Goal: Information Seeking & Learning: Check status

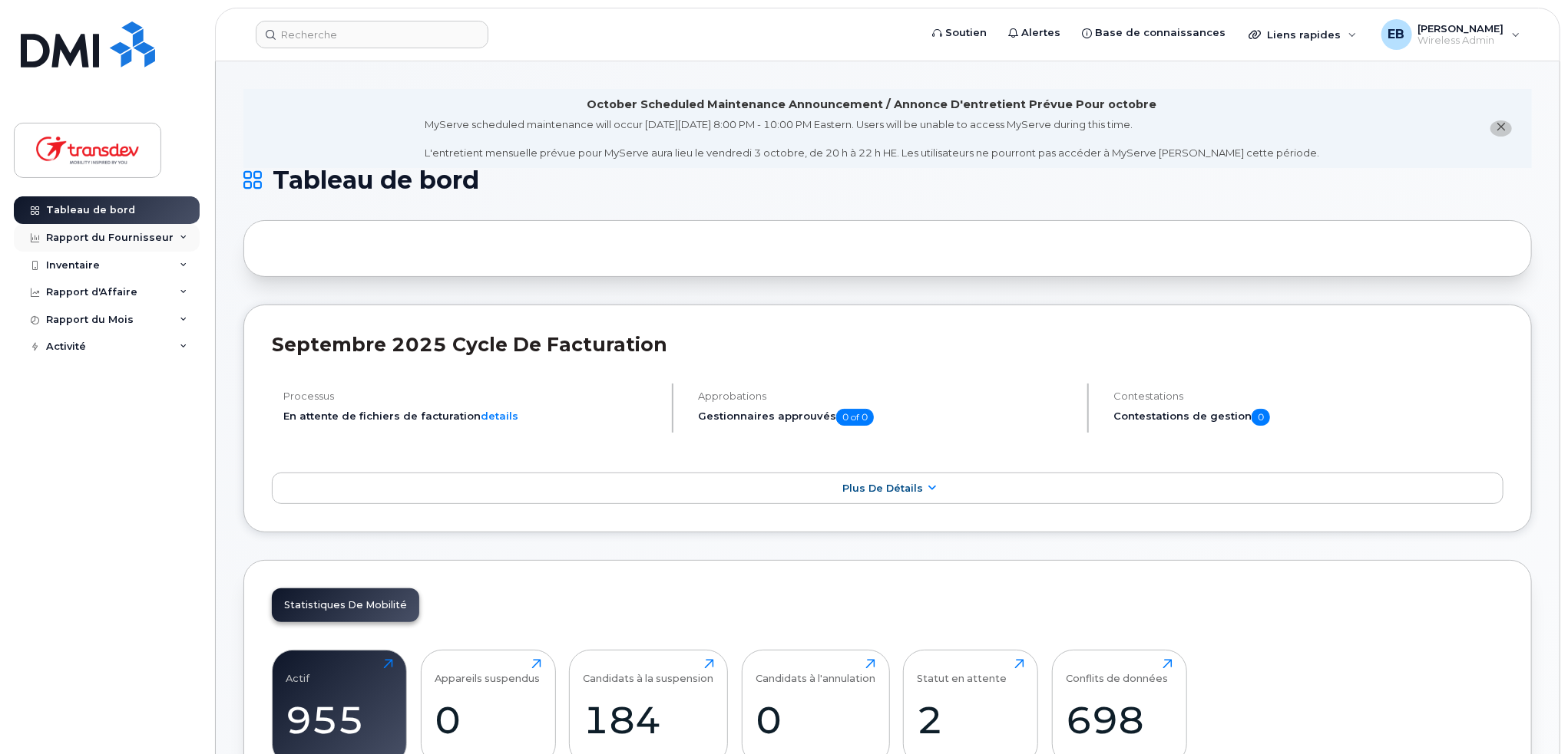
click at [137, 240] on div "Rapport du Fournisseur" at bounding box center [109, 238] width 127 height 13
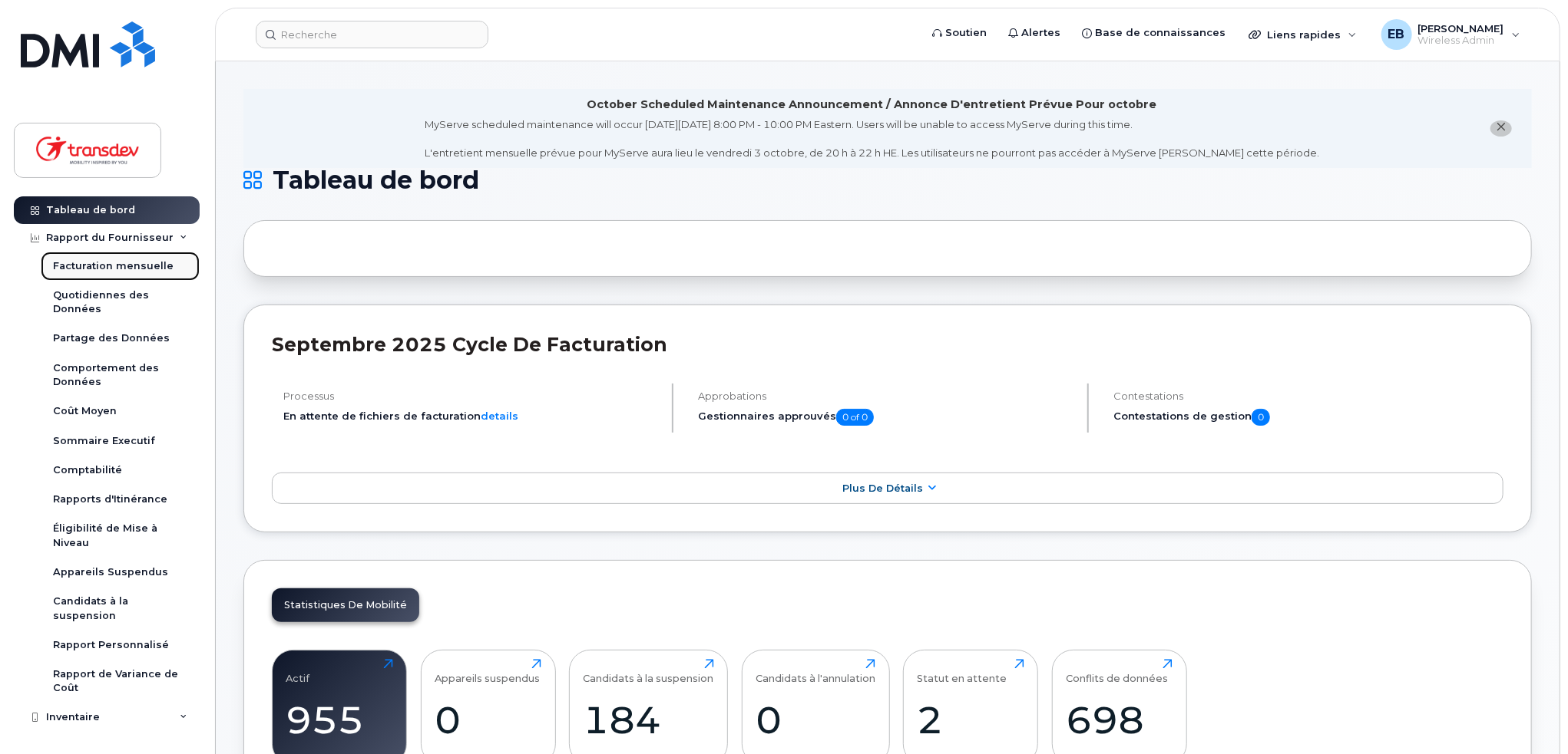
click at [132, 266] on div "Facturation mensuelle" at bounding box center [113, 265] width 120 height 13
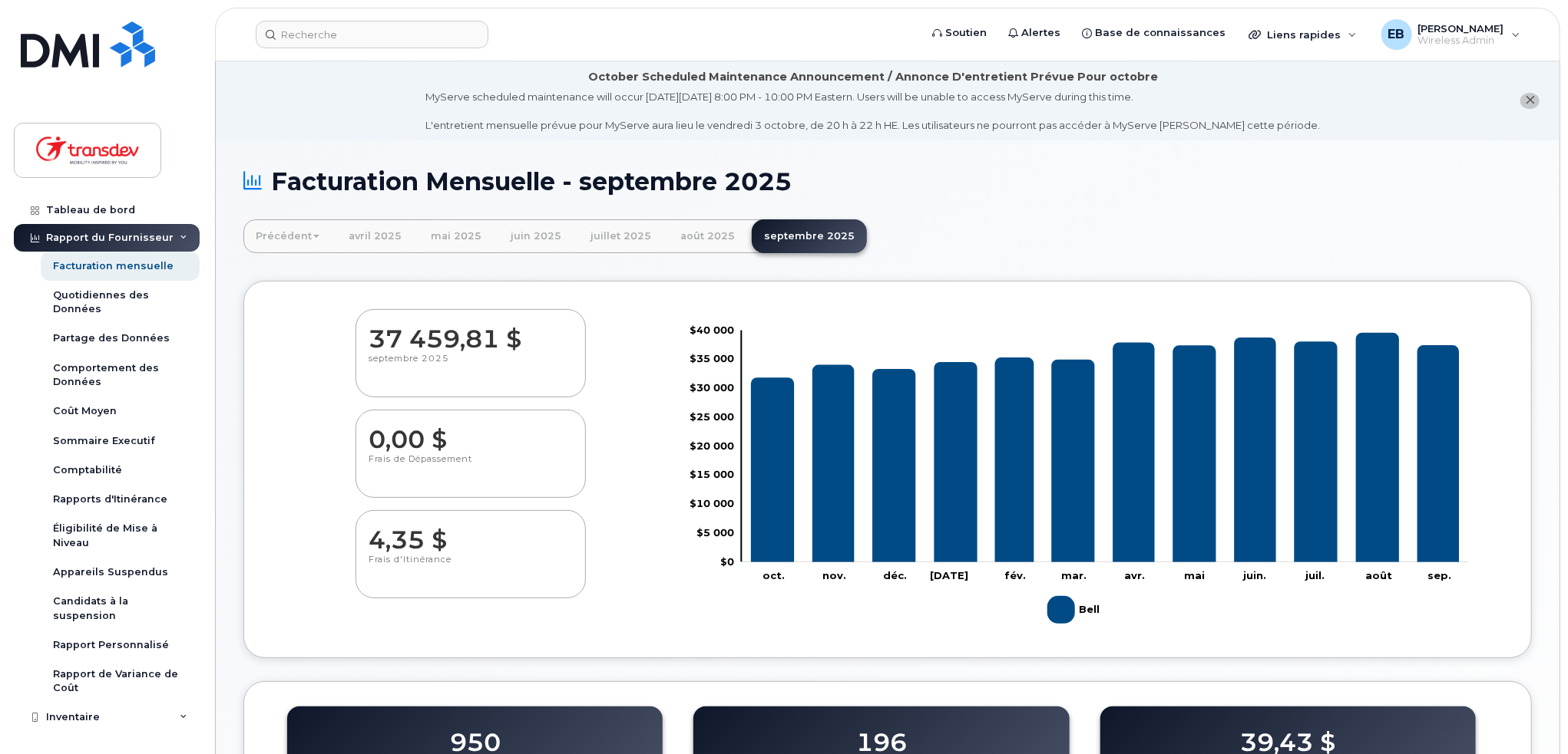
click at [314, 237] on span at bounding box center [316, 236] width 6 height 3
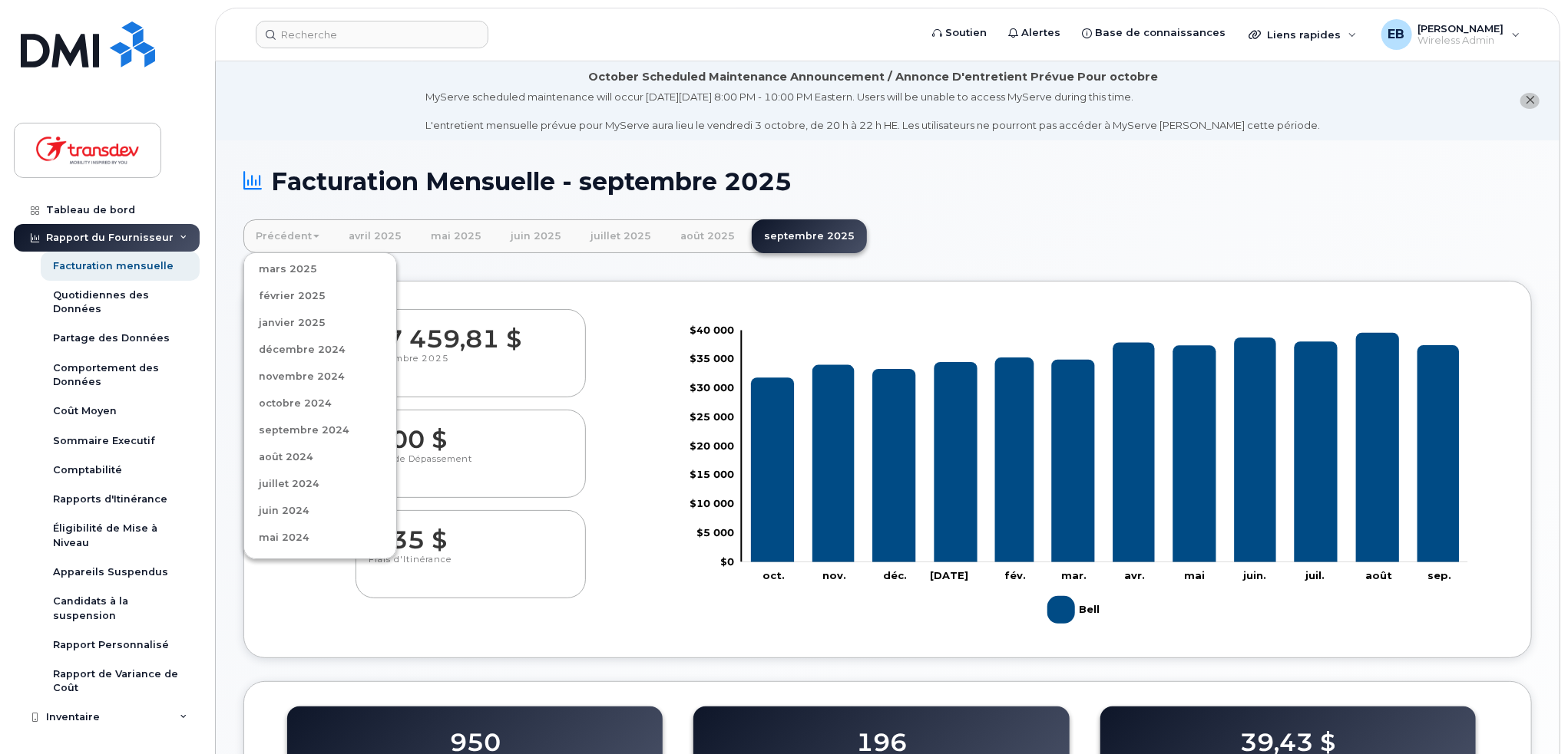
click at [626, 426] on div "0,00 $ Frais de Dépassement" at bounding box center [471, 454] width 398 height 88
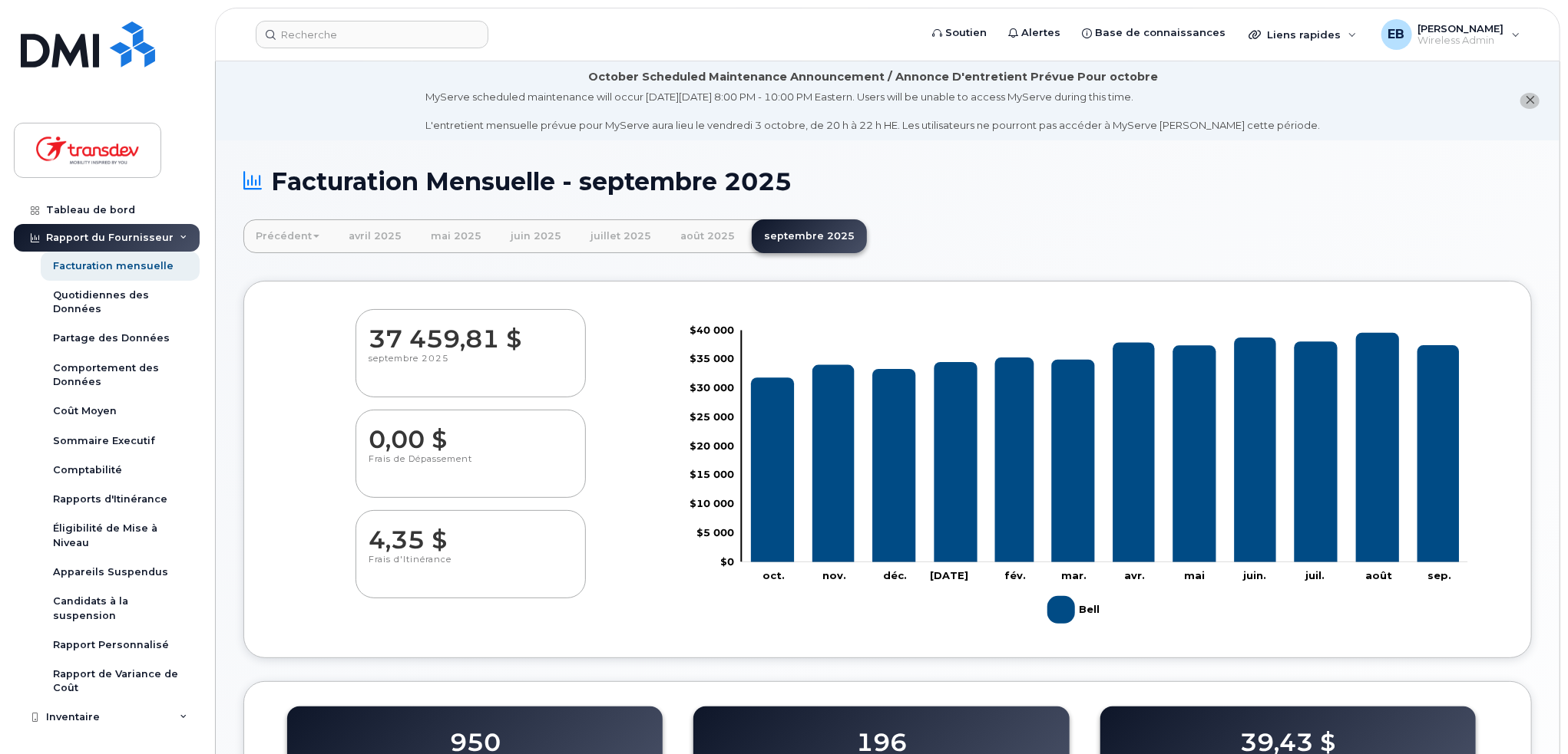
click at [295, 231] on link "Précédent" at bounding box center [287, 237] width 88 height 34
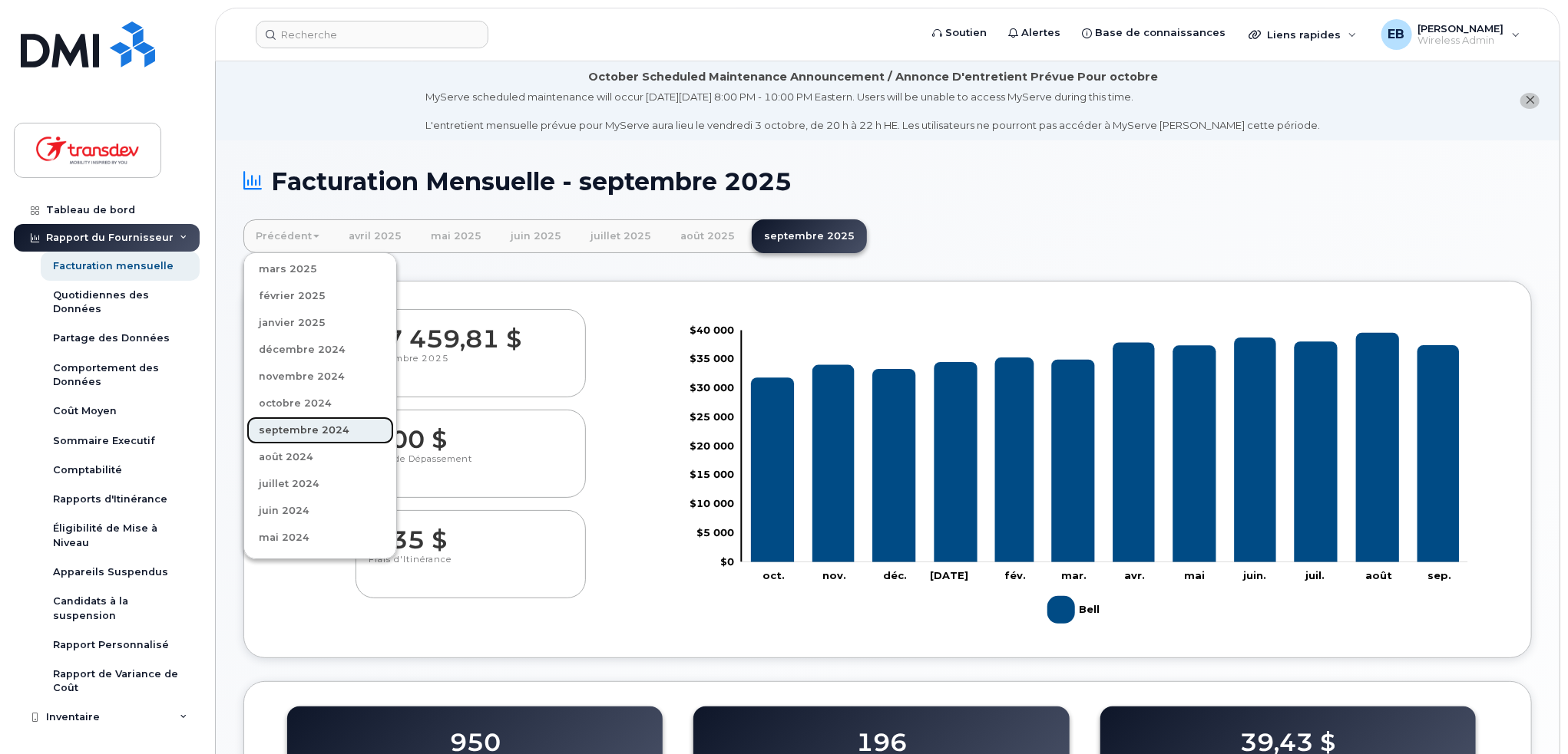
click at [323, 428] on link "septembre 2024" at bounding box center [320, 430] width 147 height 28
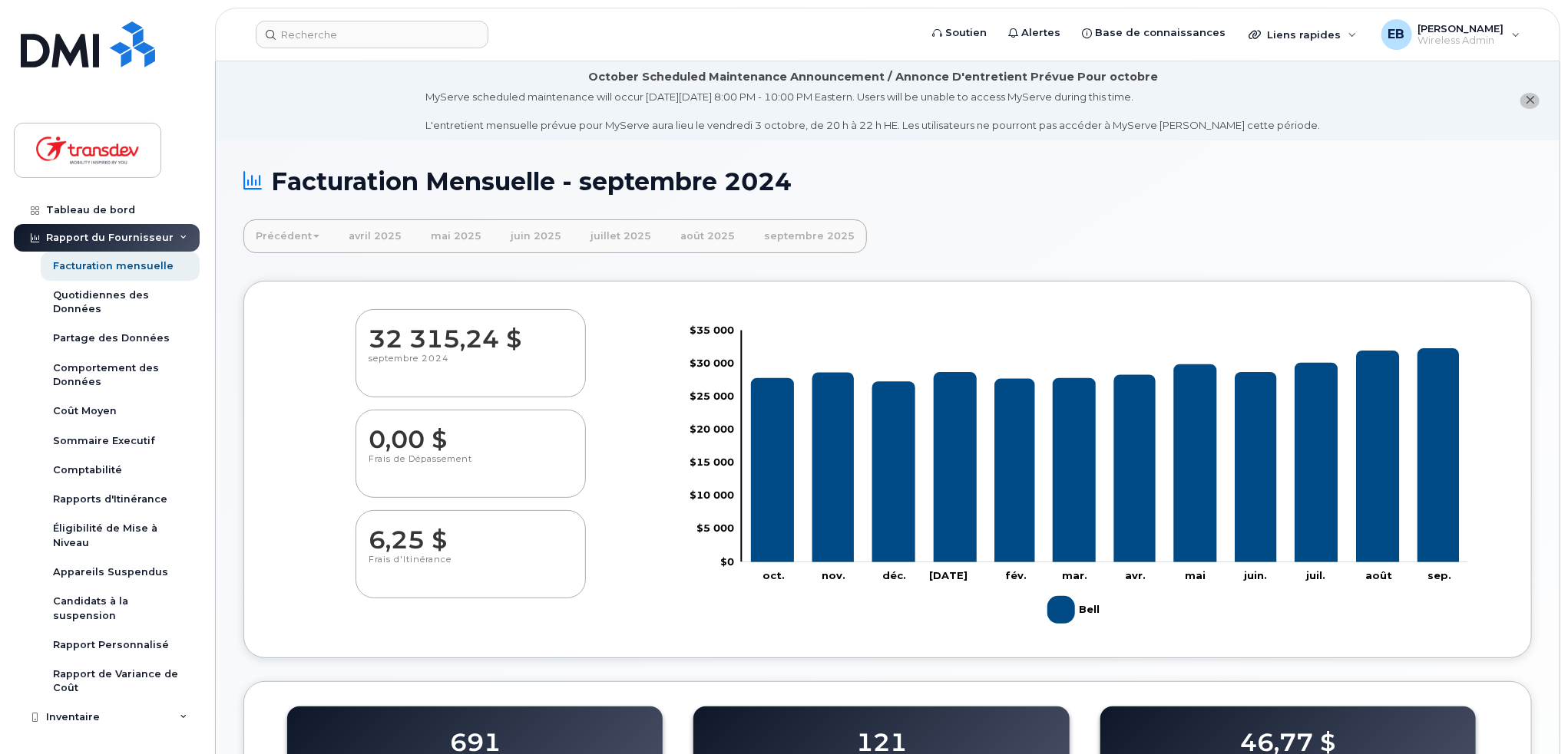
click at [310, 238] on link "Précédent" at bounding box center [287, 237] width 88 height 34
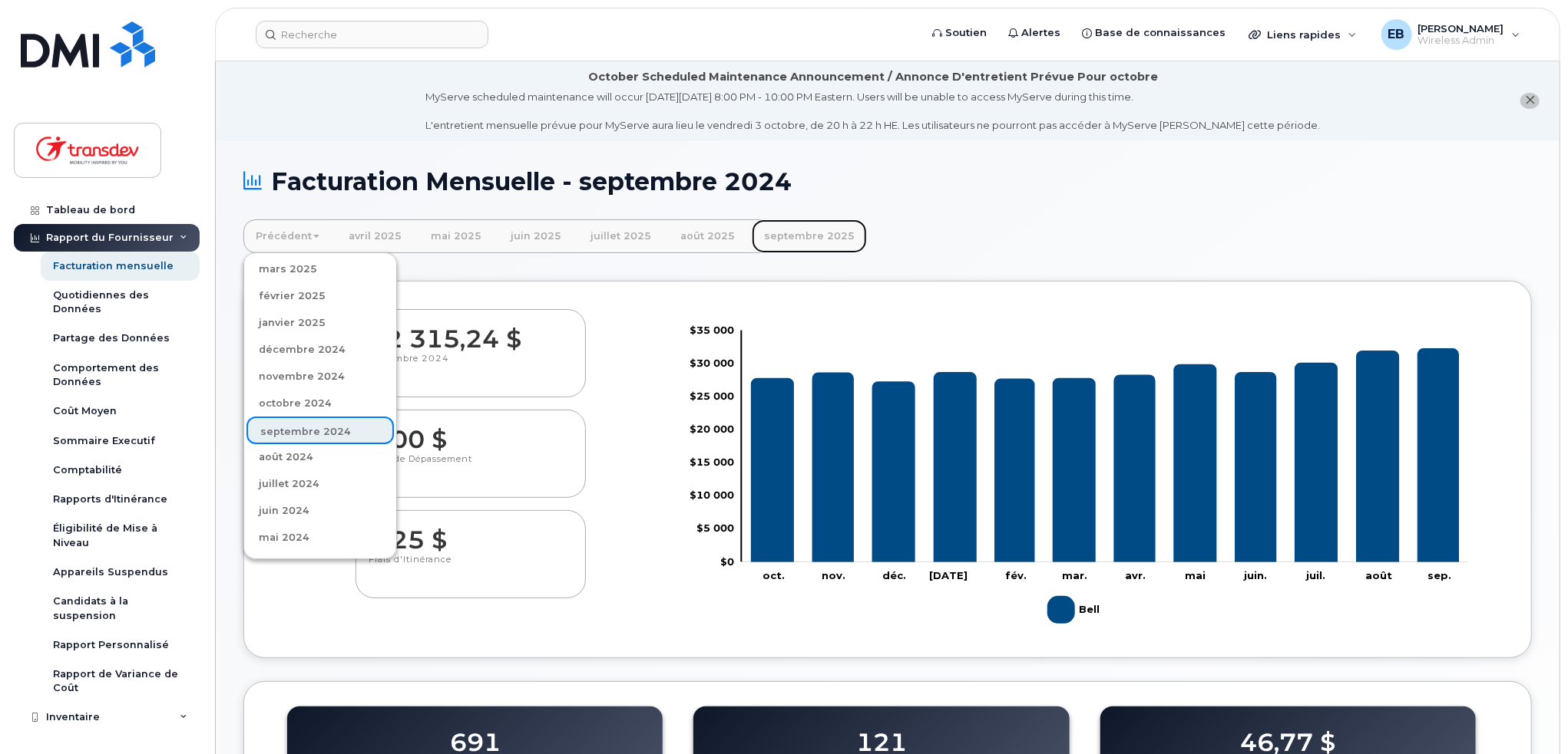
click at [802, 242] on link "septembre 2025" at bounding box center [809, 237] width 115 height 34
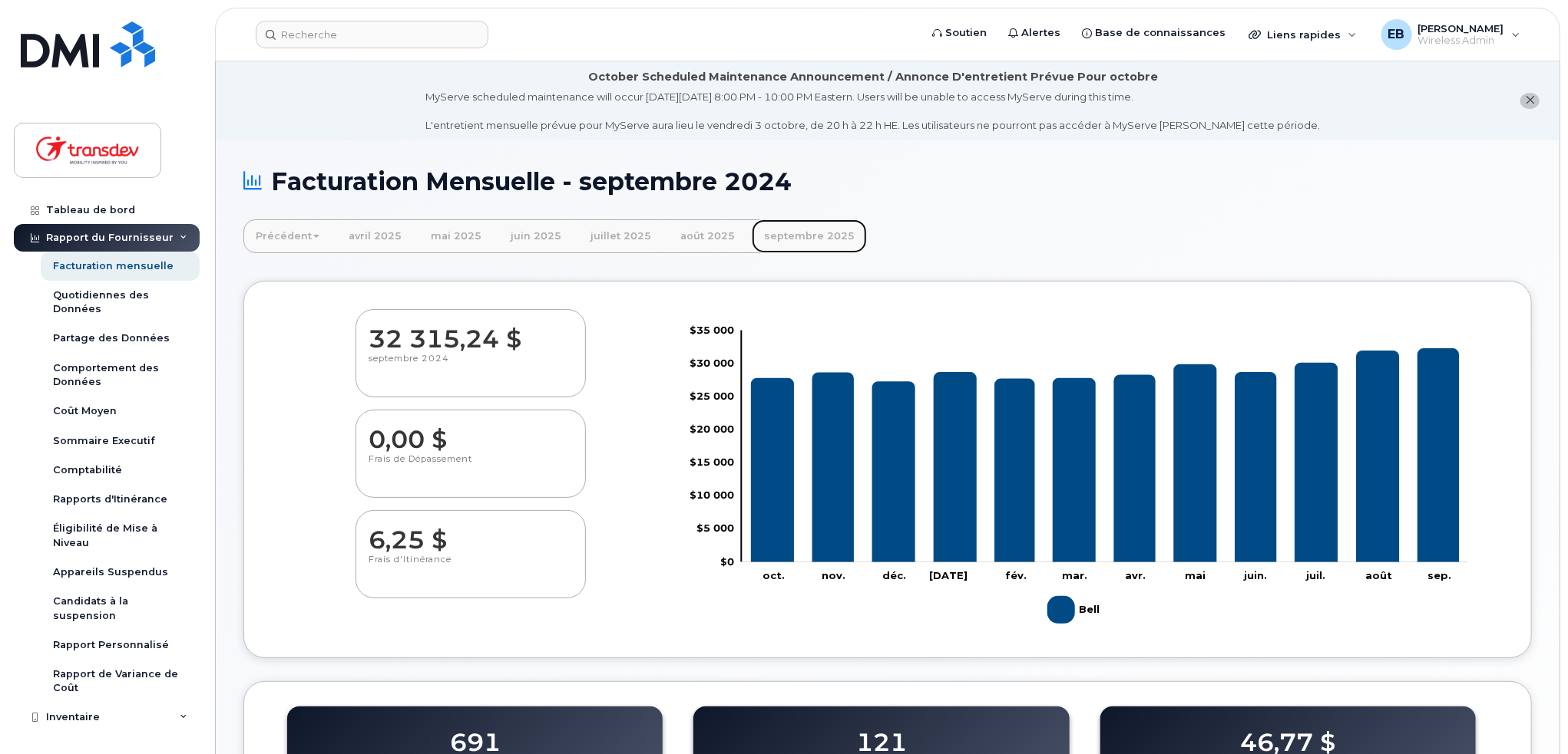
click at [803, 242] on link "septembre 2025" at bounding box center [809, 237] width 115 height 34
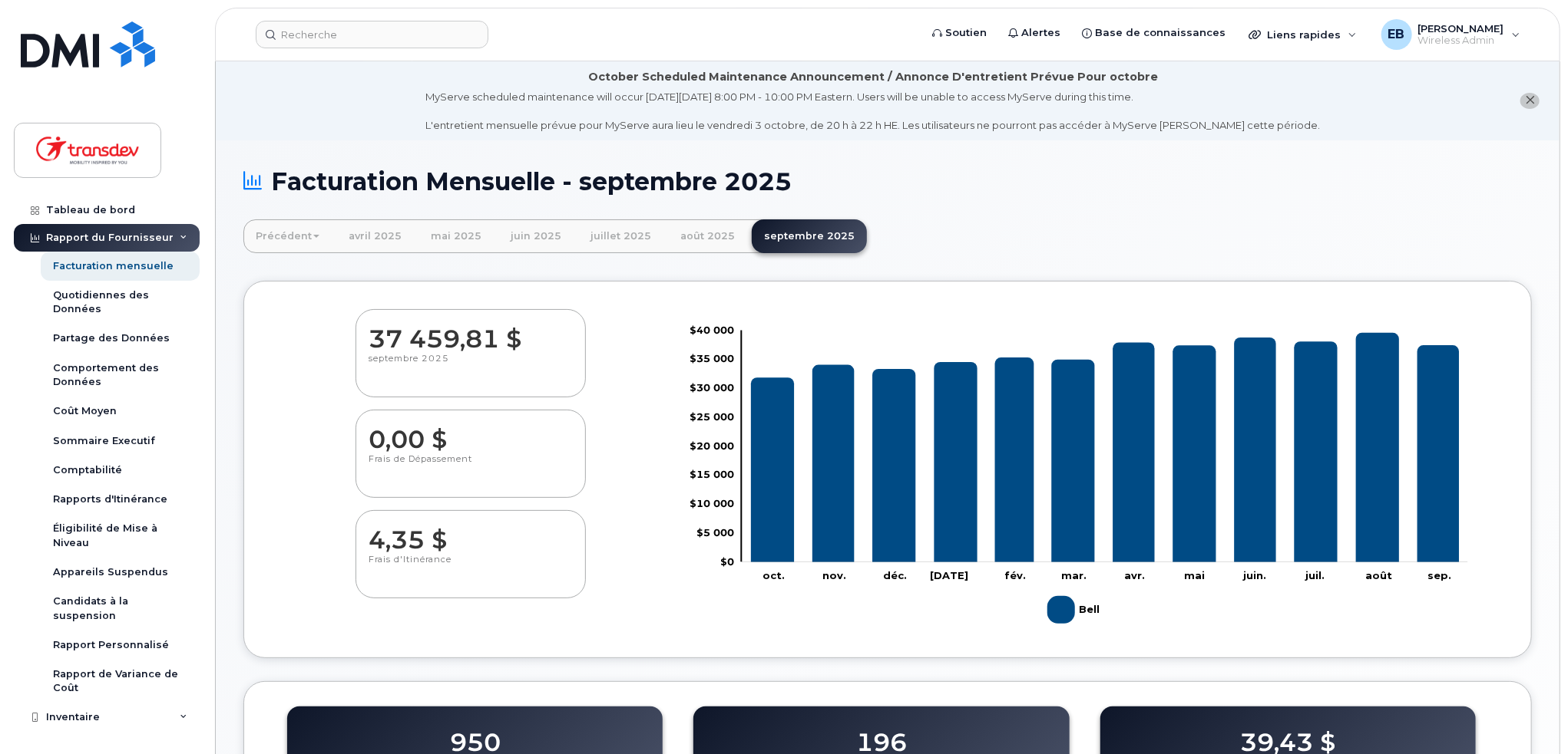
click at [414, 538] on dd "4,35 $" at bounding box center [471, 533] width 205 height 43
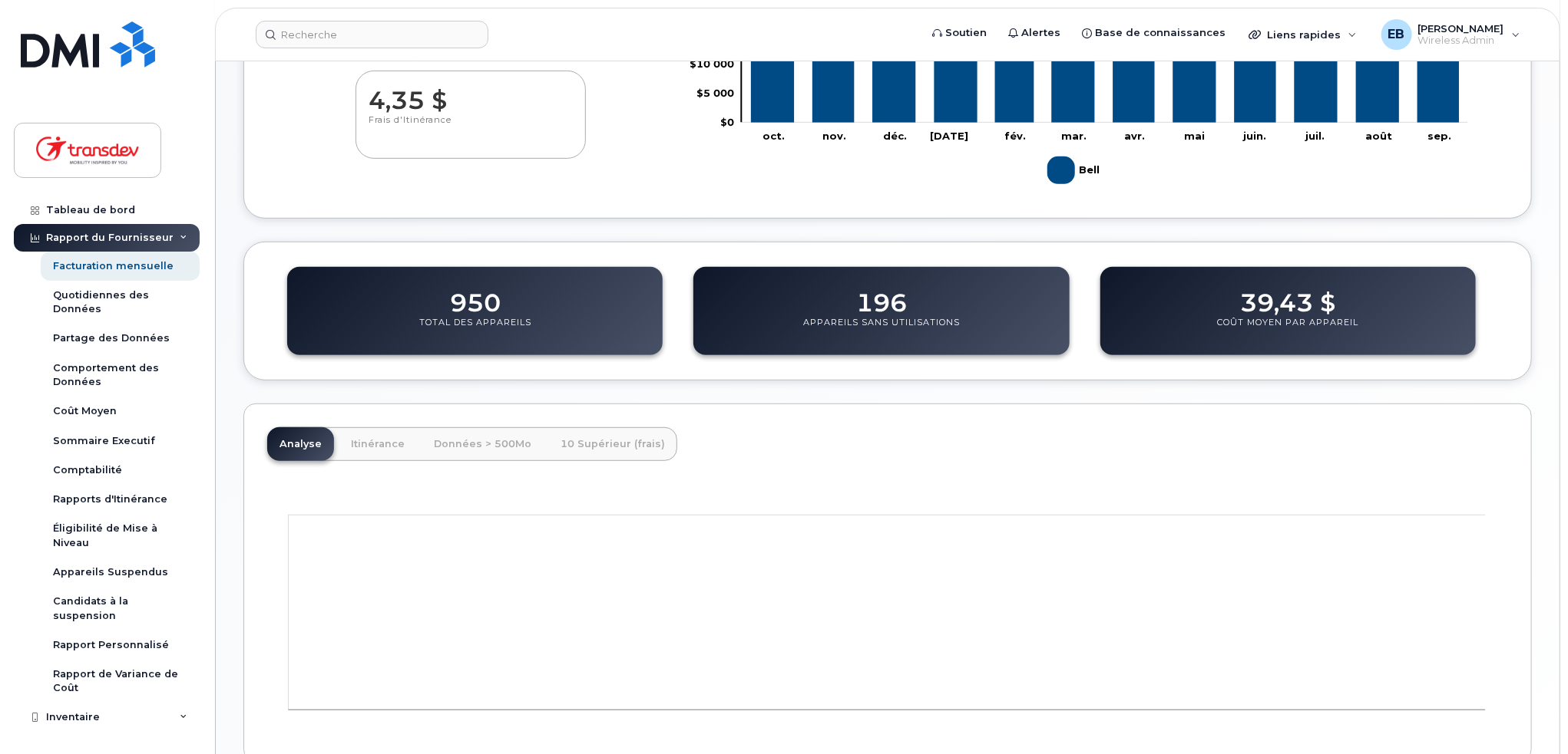
scroll to position [522, 0]
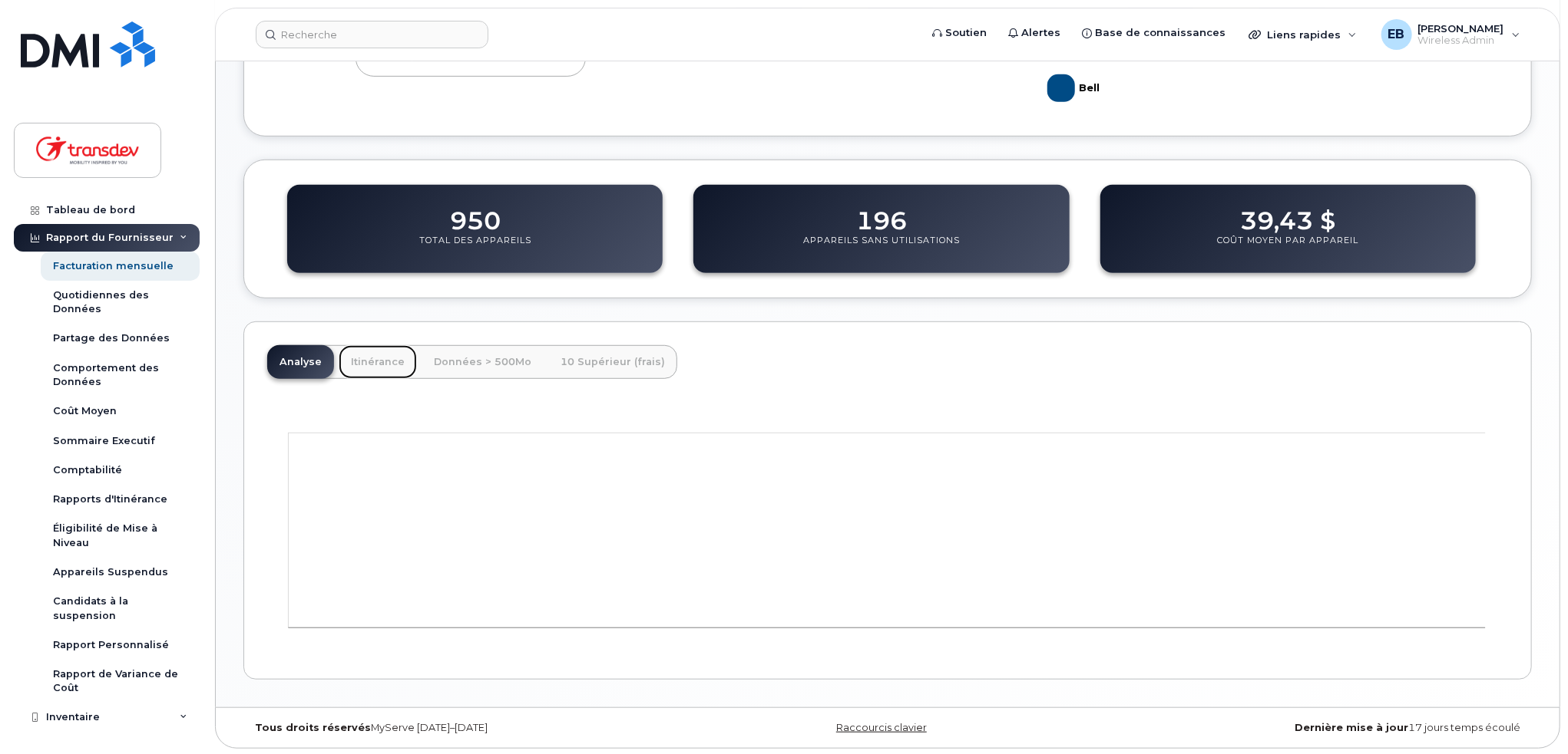
click at [360, 361] on link "Itinérance" at bounding box center [377, 362] width 78 height 34
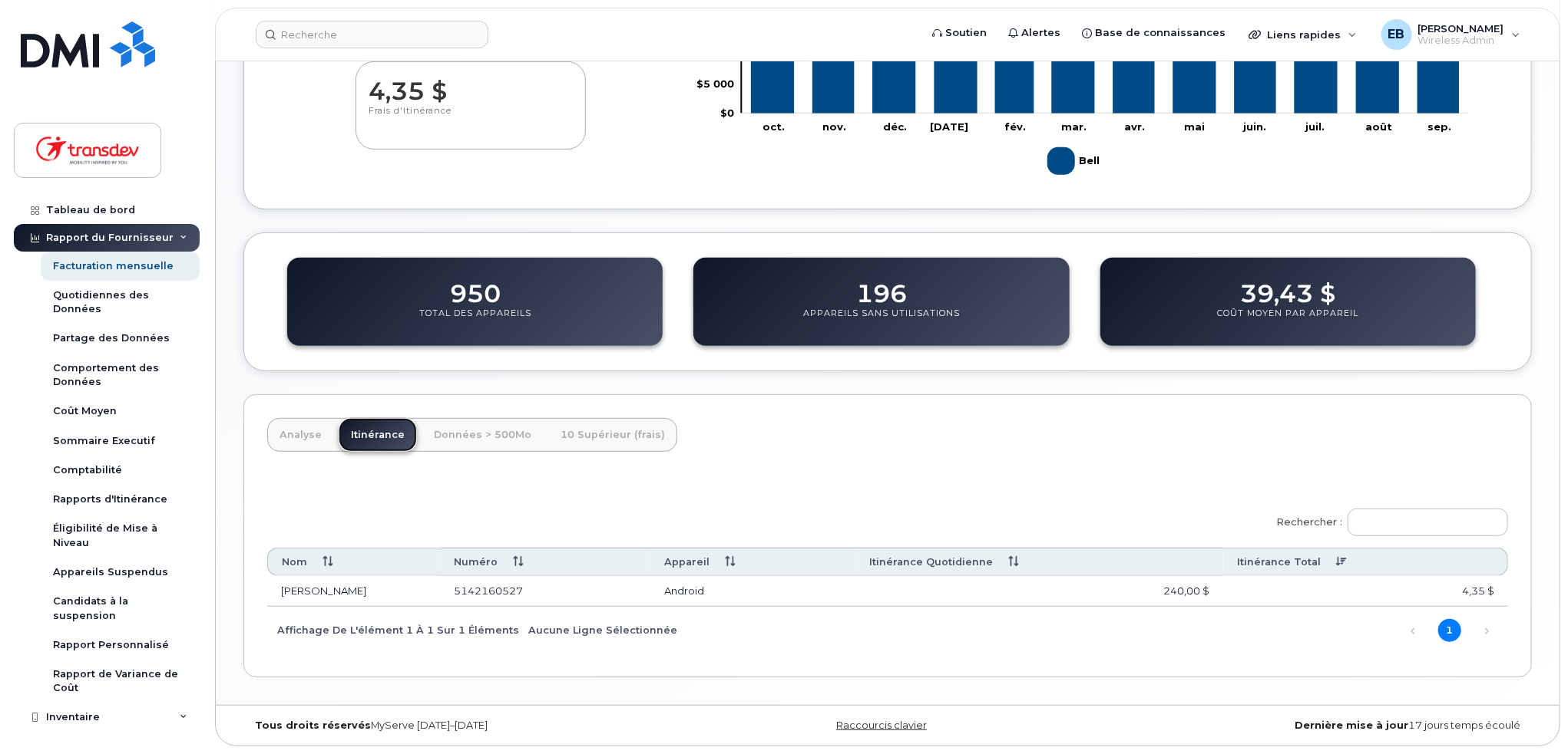
scroll to position [447, 0]
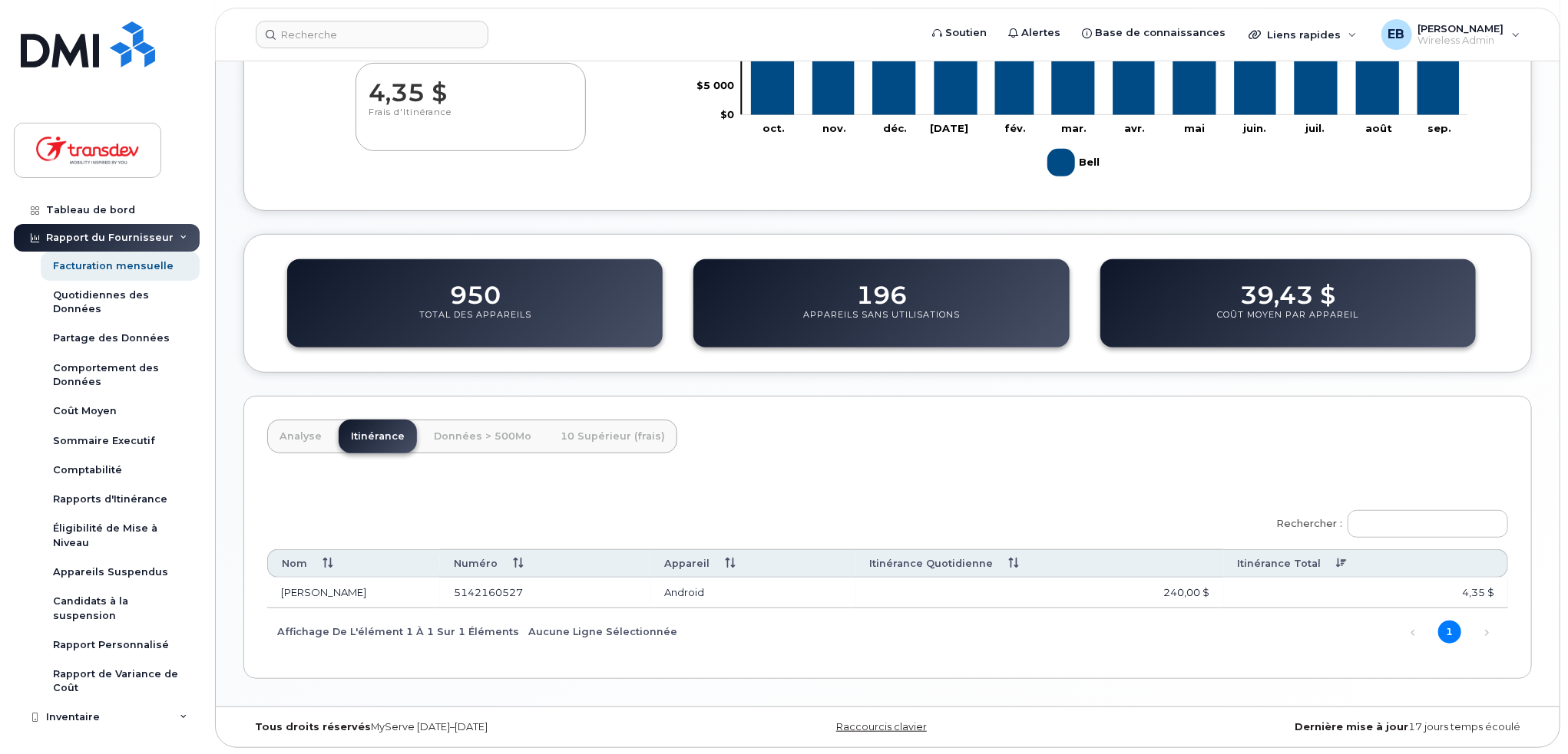
click at [1186, 585] on td "240,00 $" at bounding box center [1039, 594] width 367 height 30
click at [1185, 587] on td "240,00 $" at bounding box center [1039, 594] width 367 height 30
drag, startPoint x: 1167, startPoint y: 597, endPoint x: 1213, endPoint y: 588, distance: 46.9
click at [1213, 588] on td "240,00 $" at bounding box center [1039, 594] width 367 height 30
click at [1212, 620] on div "Rechercher : Nom Numéro Appareil Itinérance Quotidienne Itinérance Total Ryad T…" at bounding box center [887, 577] width 1241 height 155
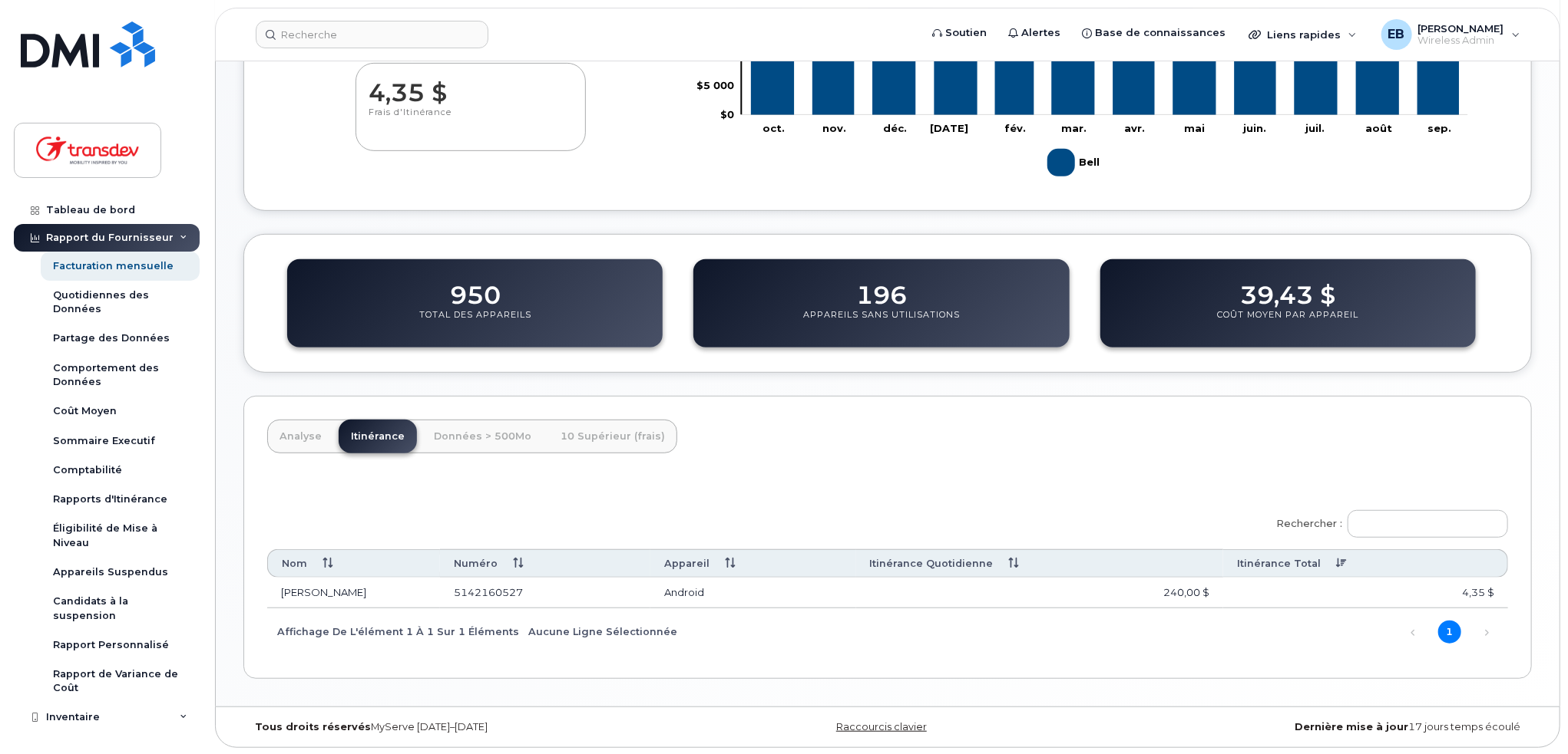
click at [955, 565] on th "Itinérance Quotidienne" at bounding box center [1039, 564] width 367 height 29
drag, startPoint x: 1462, startPoint y: 590, endPoint x: 1502, endPoint y: 587, distance: 40.1
click at [1502, 587] on td "4,35 $" at bounding box center [1365, 594] width 285 height 30
drag, startPoint x: 280, startPoint y: 596, endPoint x: 347, endPoint y: 593, distance: 67.1
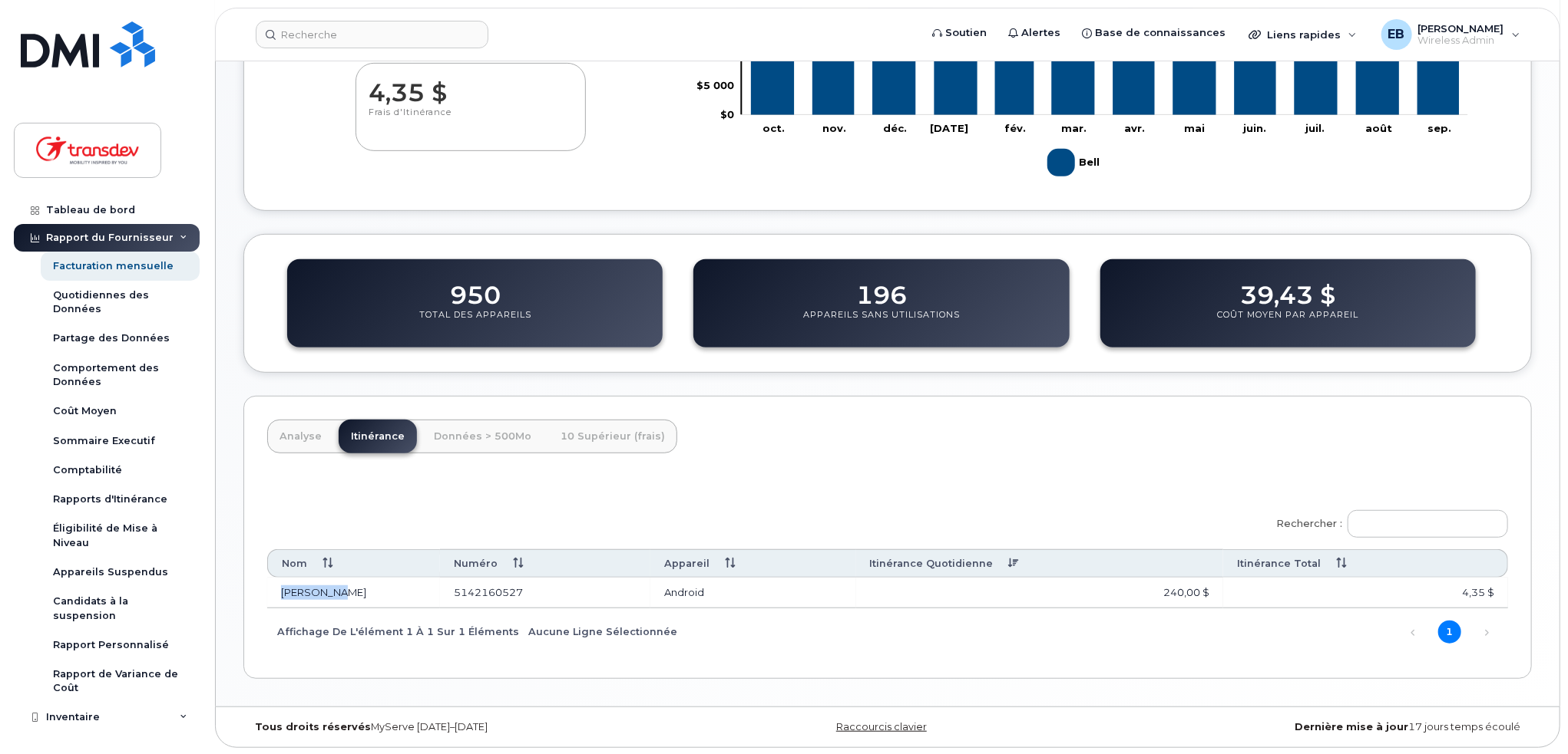
click at [347, 593] on td "[PERSON_NAME]" at bounding box center [353, 594] width 173 height 30
click at [1419, 628] on link "Précédent" at bounding box center [1413, 632] width 23 height 23
click at [1415, 633] on link "Précédent" at bounding box center [1413, 632] width 23 height 23
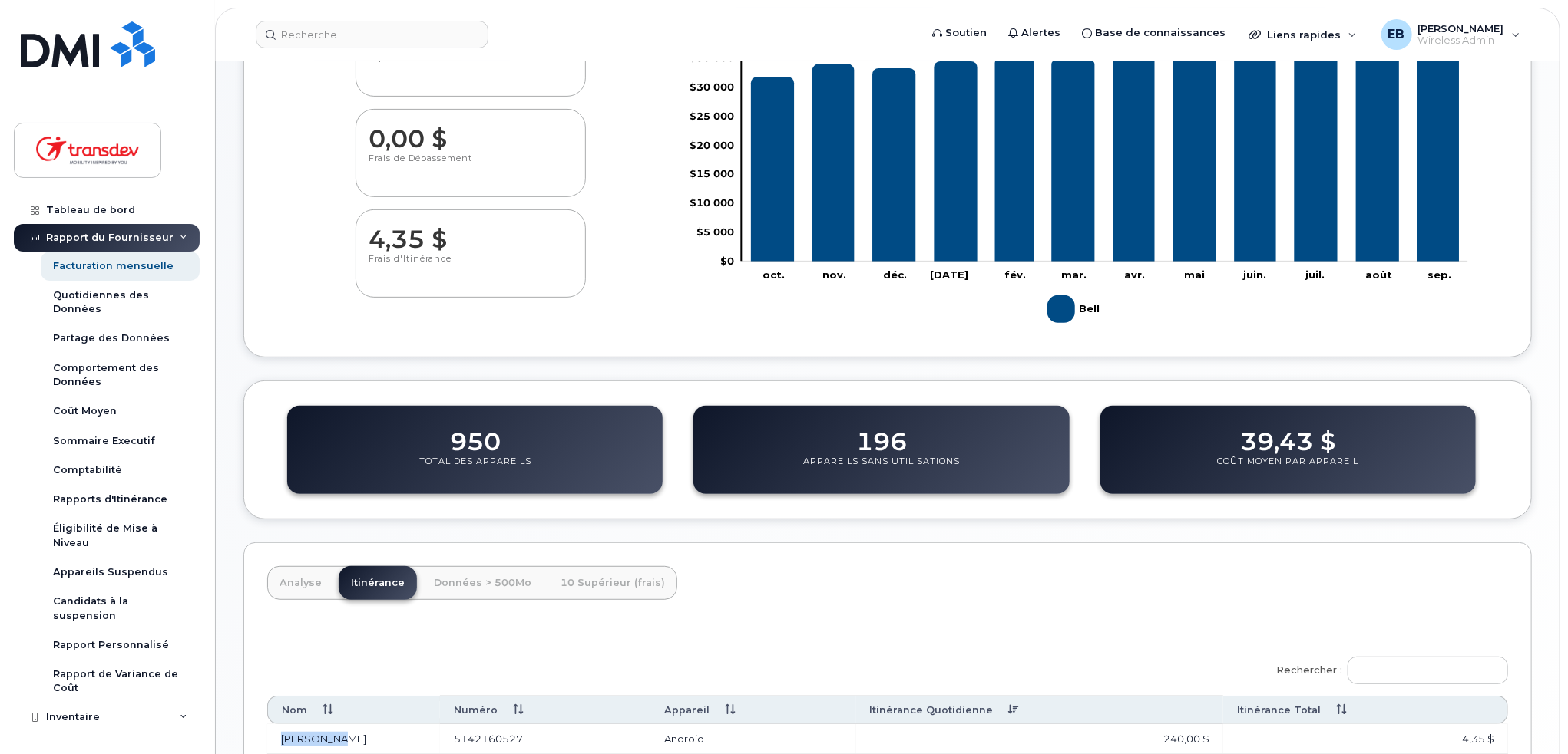
scroll to position [141, 0]
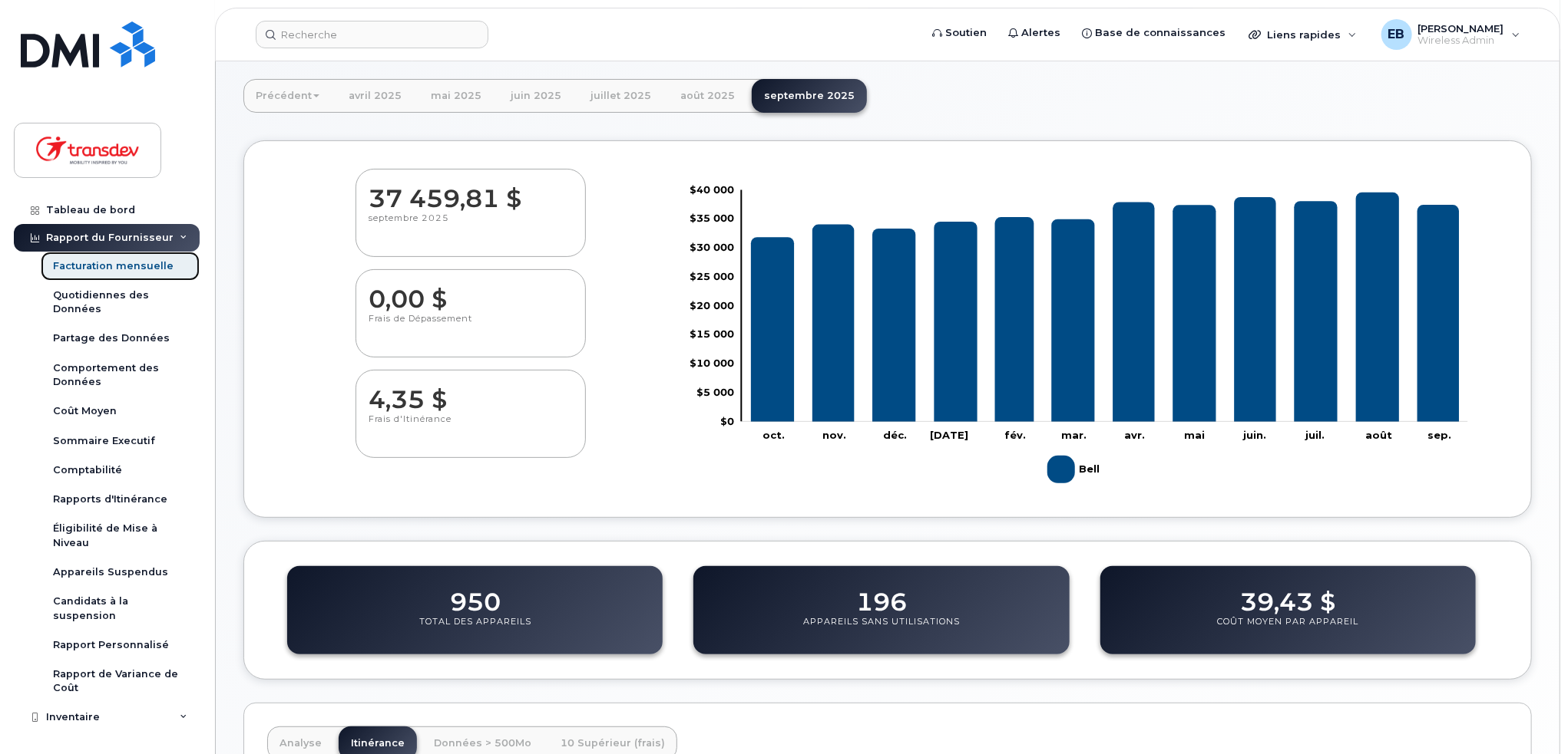
click at [109, 269] on div "Facturation mensuelle" at bounding box center [113, 265] width 120 height 13
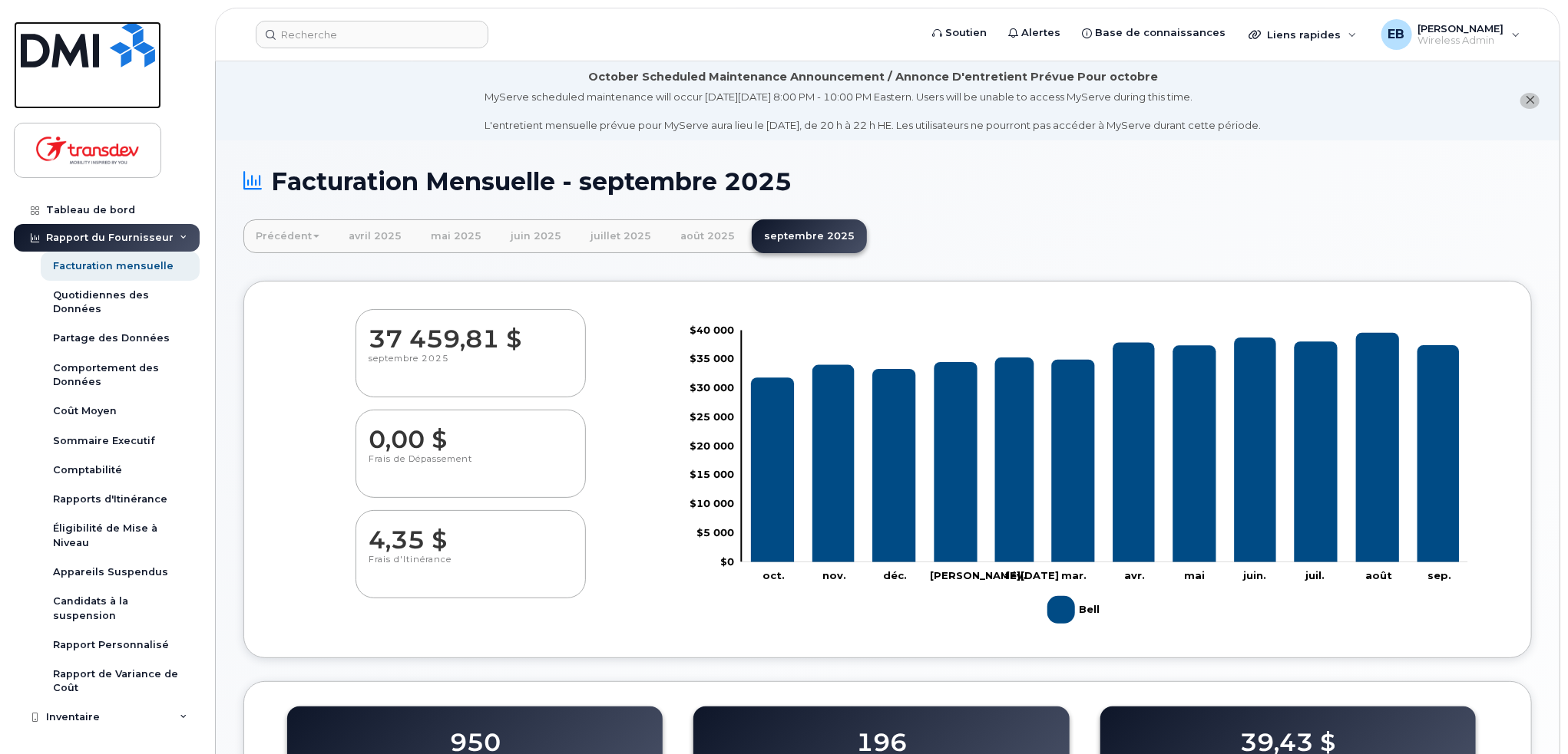
click at [72, 57] on img at bounding box center [88, 44] width 135 height 46
